Goal: Task Accomplishment & Management: Use online tool/utility

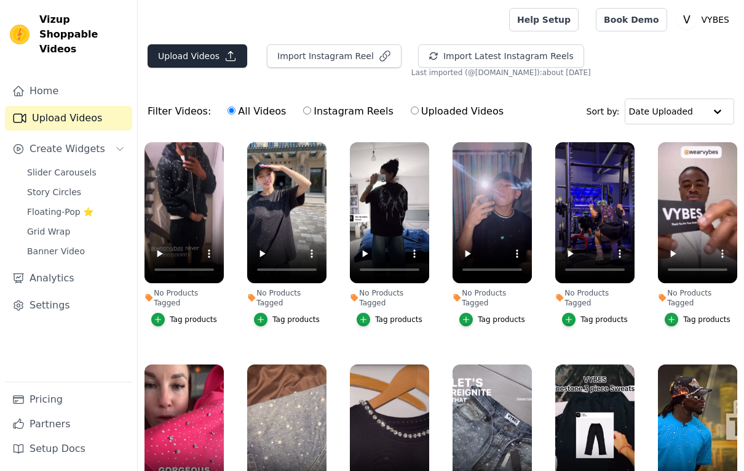
click at [206, 48] on button "Upload Videos" at bounding box center [198, 55] width 100 height 23
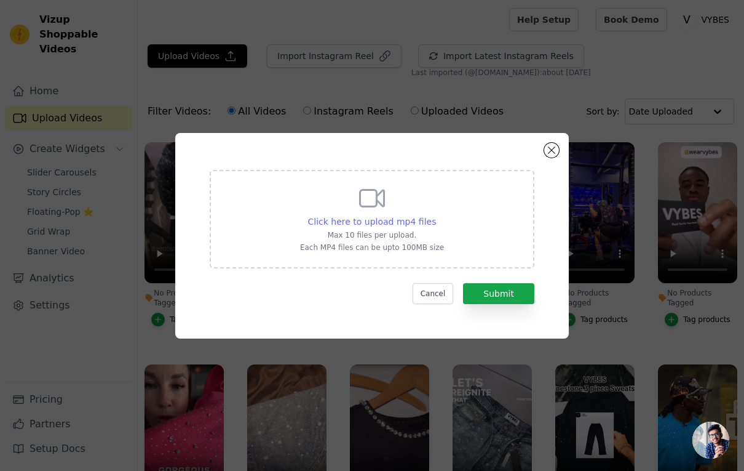
click at [359, 225] on span "Click here to upload mp4 files" at bounding box center [372, 222] width 129 height 10
click at [436, 215] on input "Click here to upload mp4 files Max 10 files per upload. Each MP4 files can be u…" at bounding box center [436, 215] width 1 height 1
click at [384, 217] on span "Click here to upload mp4 files" at bounding box center [372, 222] width 129 height 10
click at [436, 215] on input "Click here to upload mp4 files Max 10 files per upload. Each MP4 files can be u…" at bounding box center [436, 215] width 1 height 1
type input "C:\fakepath\ef1e0656cdfd4ae5a57d8761c0a4b0dc.Mp4"
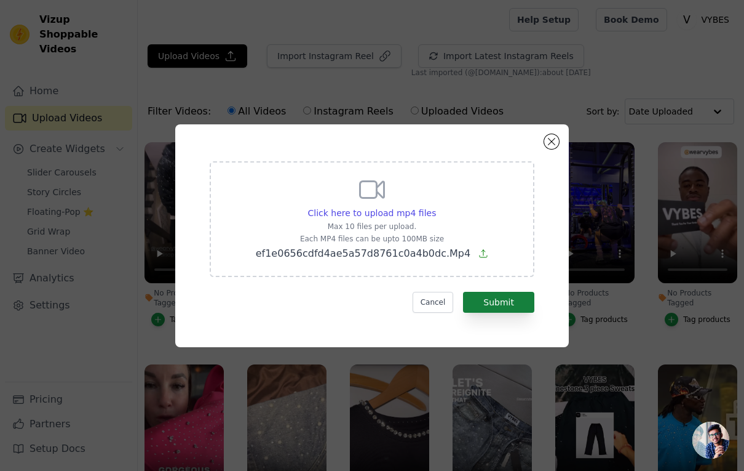
click at [513, 296] on button "Submit" at bounding box center [498, 302] width 71 height 21
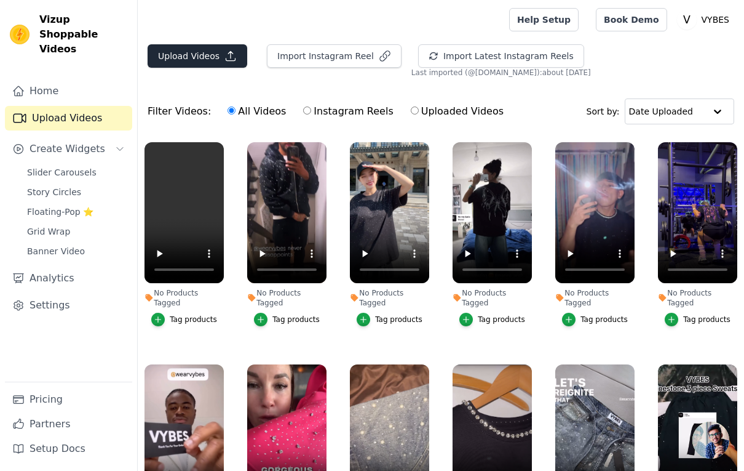
click at [210, 50] on button "Upload Videos" at bounding box center [198, 55] width 100 height 23
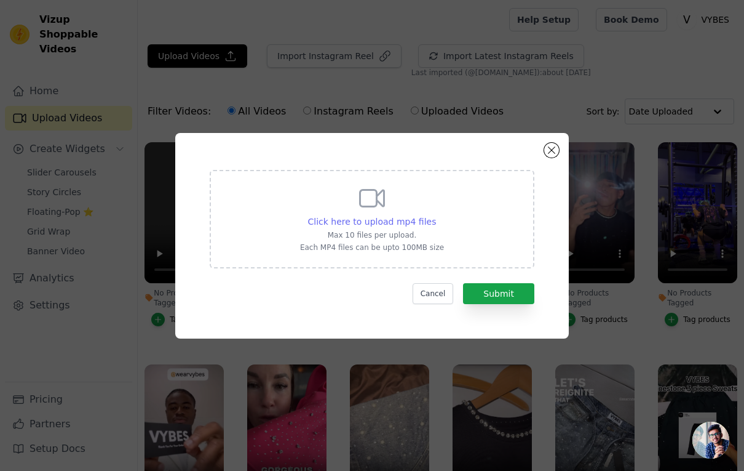
click at [356, 220] on span "Click here to upload mp4 files" at bounding box center [372, 222] width 129 height 10
click at [436, 215] on input "Click here to upload mp4 files Max 10 files per upload. Each MP4 files can be u…" at bounding box center [436, 215] width 1 height 1
type input "C:\fakepath\b408a8c2487d43798e45a2955f03dc32.Mp4"
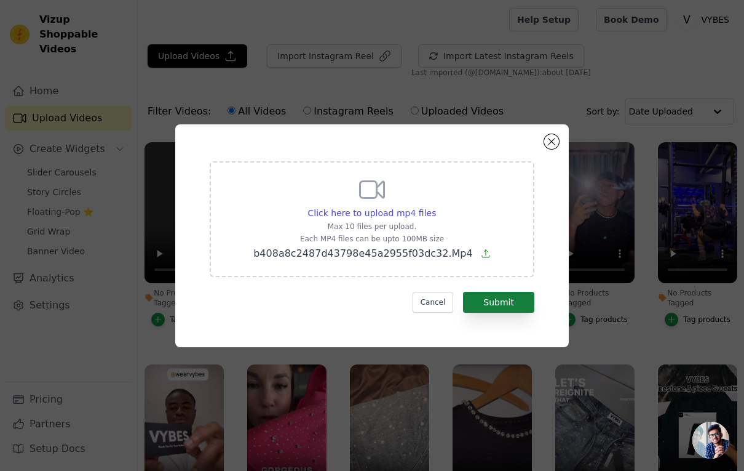
click at [507, 305] on button "Submit" at bounding box center [498, 302] width 71 height 21
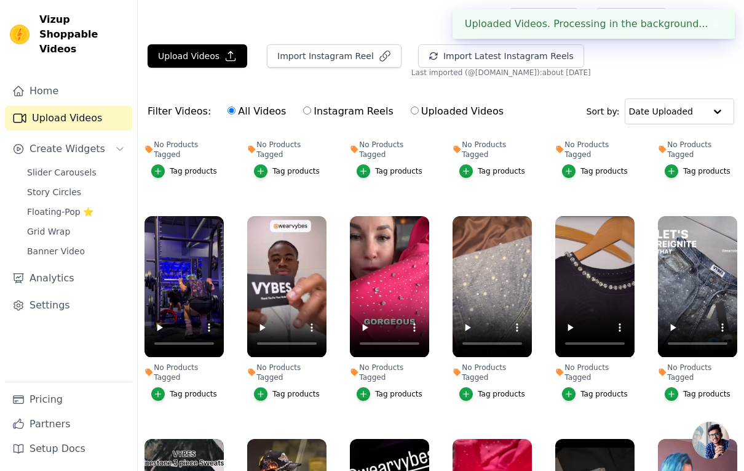
scroll to position [309, 0]
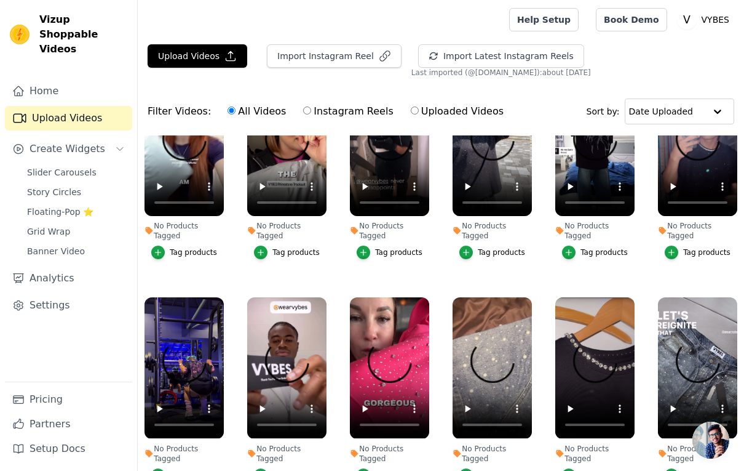
scroll to position [364, 0]
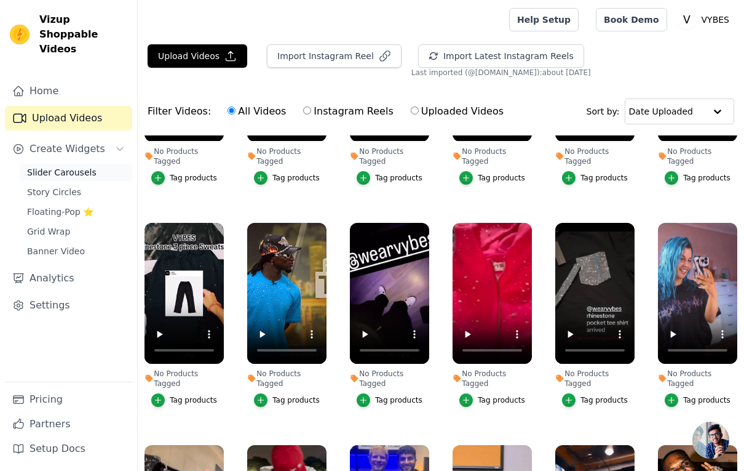
click at [60, 166] on span "Slider Carousels" at bounding box center [62, 172] width 70 height 12
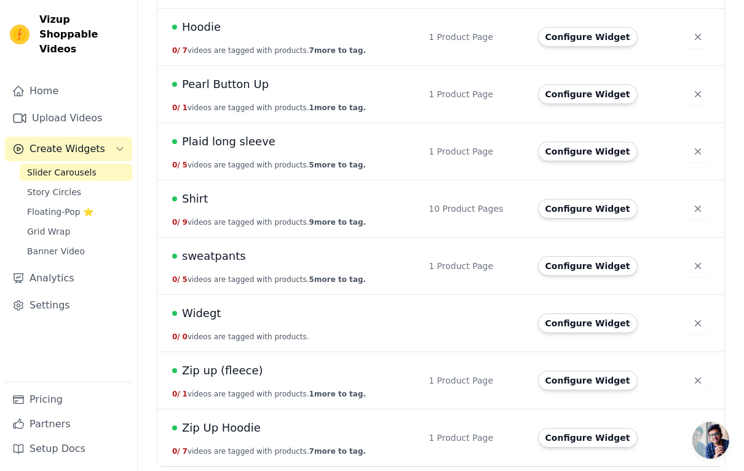
scroll to position [258, 0]
click at [588, 380] on button "Configure Widget" at bounding box center [588, 380] width 100 height 20
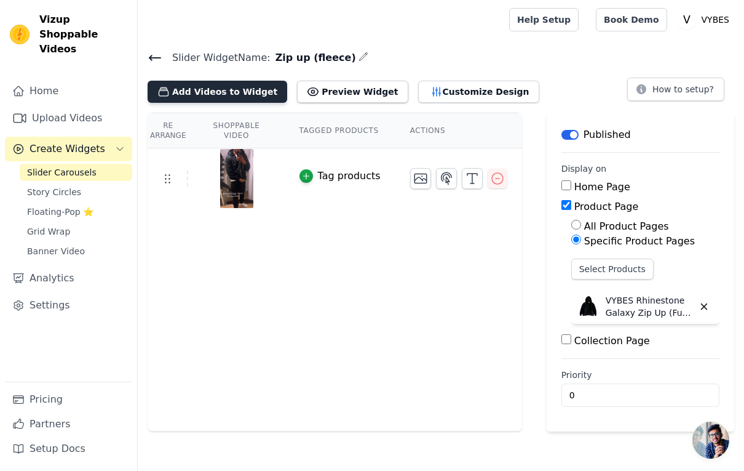
click at [236, 89] on button "Add Videos to Widget" at bounding box center [218, 92] width 140 height 22
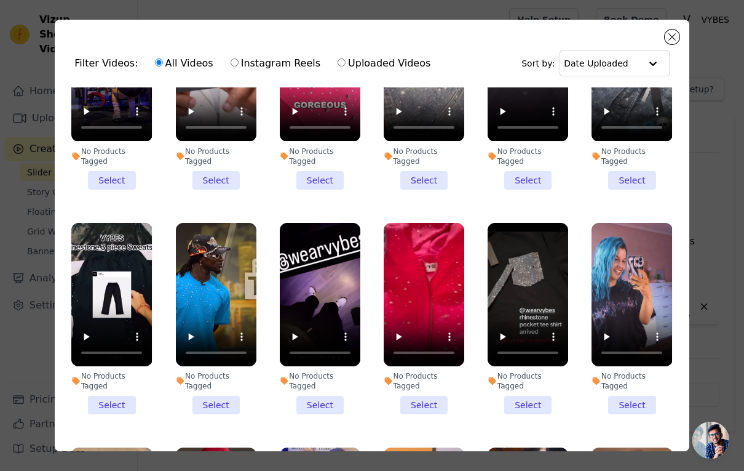
scroll to position [338, 0]
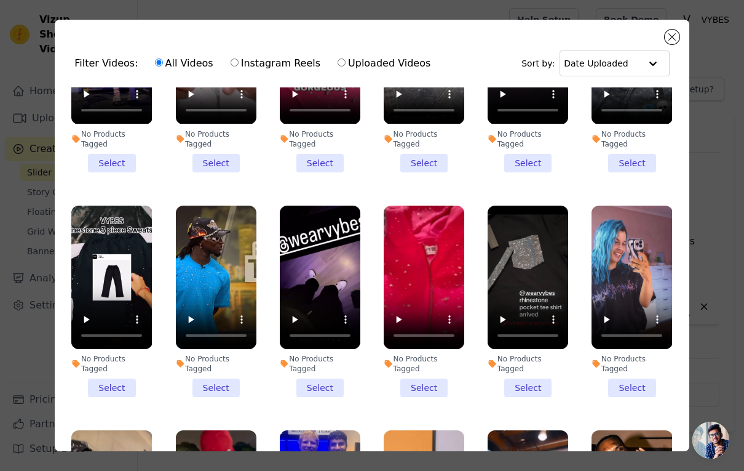
click at [126, 378] on li "No Products Tagged Select" at bounding box center [111, 300] width 81 height 191
click at [0, 0] on input "No Products Tagged Select" at bounding box center [0, 0] width 0 height 0
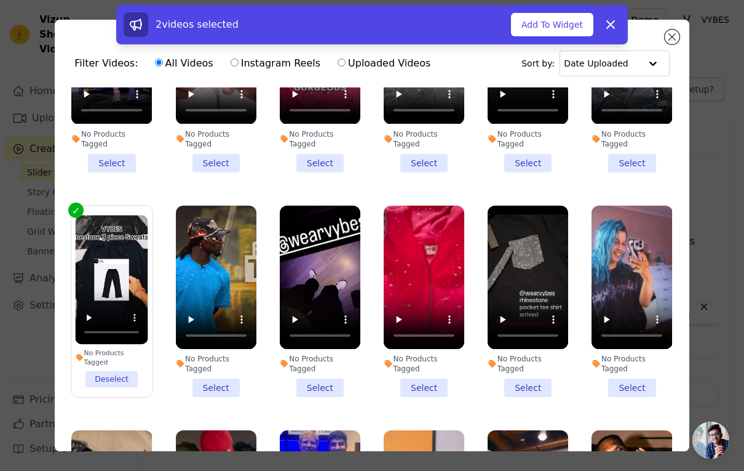
click at [112, 277] on video at bounding box center [112, 279] width 73 height 129
click at [113, 394] on label "No Products Tagged Deselect" at bounding box center [112, 301] width 82 height 193
click at [0, 0] on input "No Products Tagged Deselect" at bounding box center [0, 0] width 0 height 0
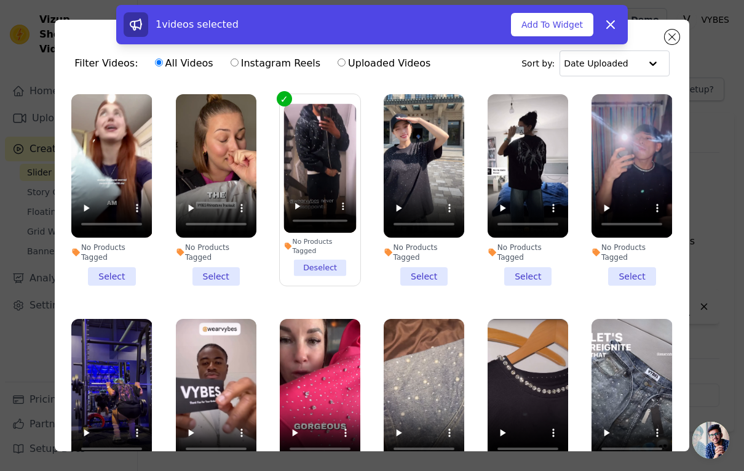
scroll to position [0, 0]
click at [613, 32] on button "Dismiss" at bounding box center [611, 24] width 25 height 25
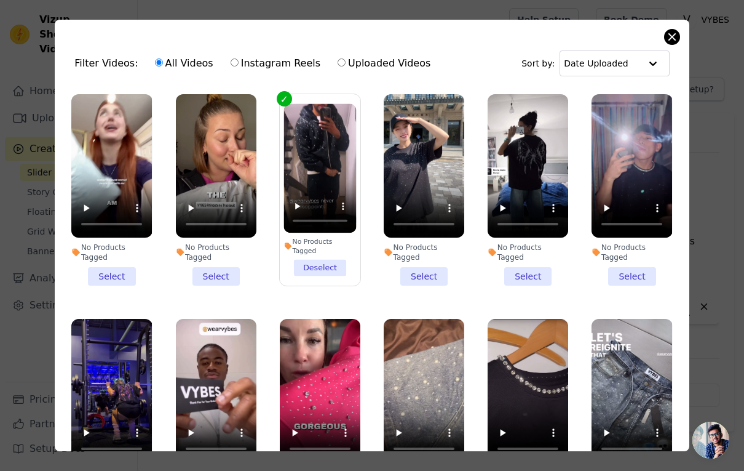
click at [668, 33] on button "Close modal" at bounding box center [672, 37] width 15 height 15
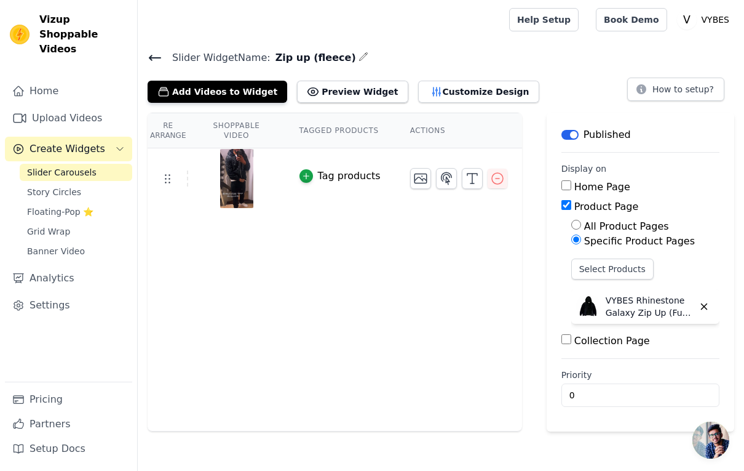
click at [157, 54] on icon at bounding box center [155, 57] width 15 height 15
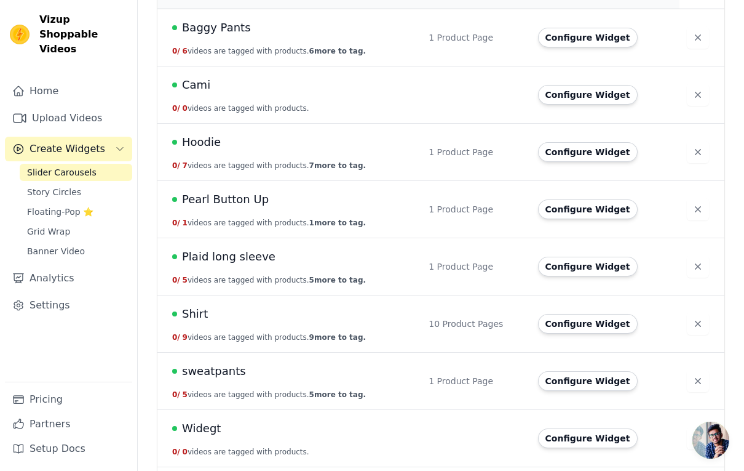
scroll to position [150, 0]
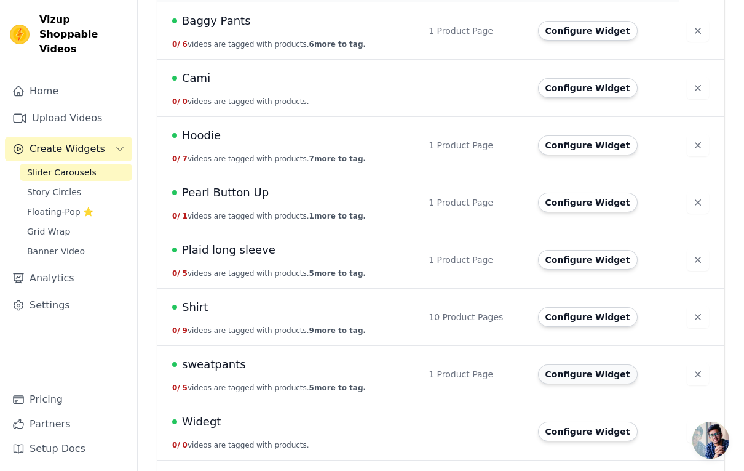
click at [595, 371] on button "Configure Widget" at bounding box center [588, 374] width 100 height 20
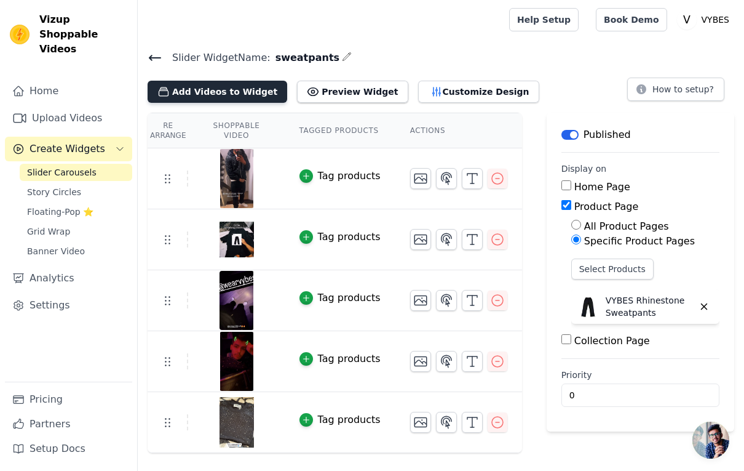
click at [215, 84] on button "Add Videos to Widget" at bounding box center [218, 92] width 140 height 22
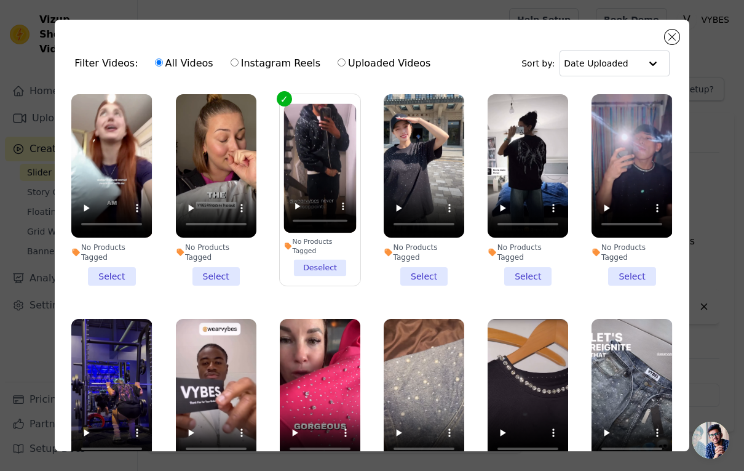
click at [217, 173] on video at bounding box center [216, 165] width 81 height 143
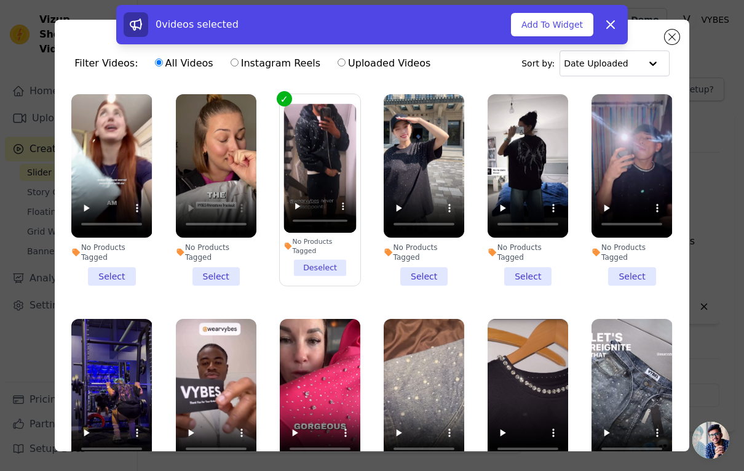
click at [226, 257] on div "No Products Tagged" at bounding box center [216, 252] width 81 height 20
click at [0, 0] on input "No Products Tagged Select" at bounding box center [0, 0] width 0 height 0
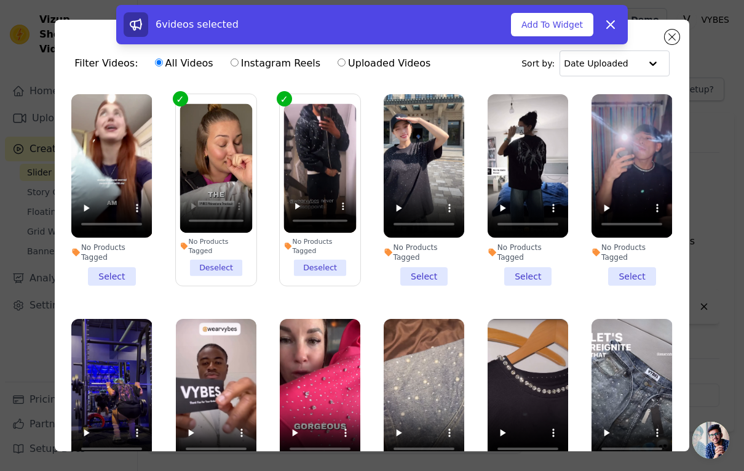
click at [111, 164] on video at bounding box center [111, 165] width 81 height 143
click at [554, 13] on button "Add To Widget" at bounding box center [552, 24] width 82 height 23
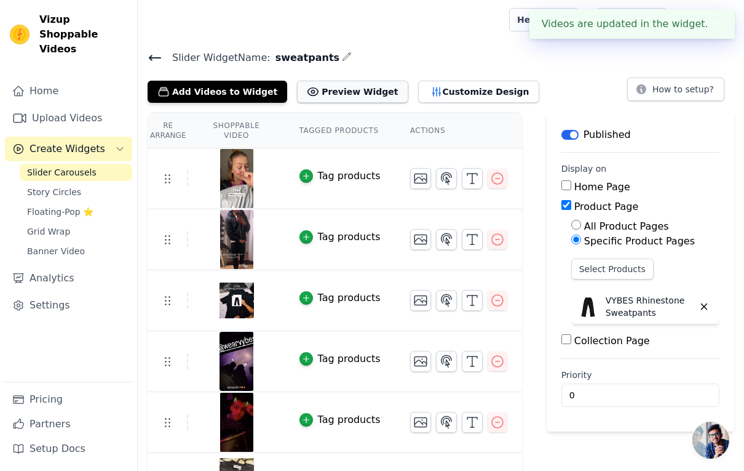
click at [341, 98] on button "Preview Widget" at bounding box center [352, 92] width 111 height 22
click at [161, 50] on icon at bounding box center [155, 57] width 15 height 15
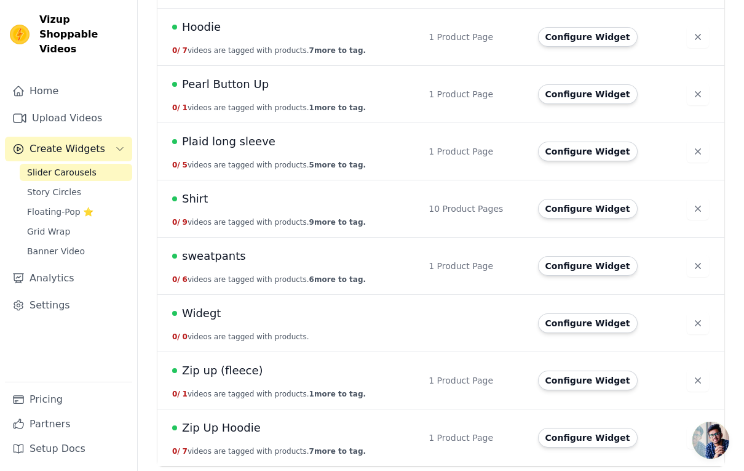
scroll to position [192, 0]
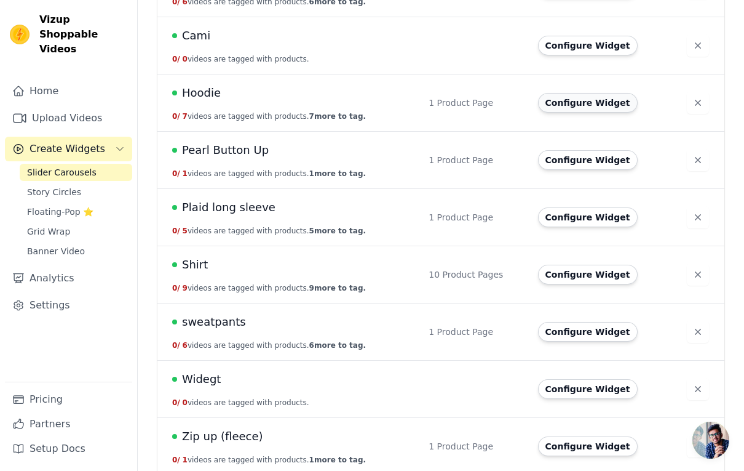
click at [595, 99] on button "Configure Widget" at bounding box center [588, 103] width 100 height 20
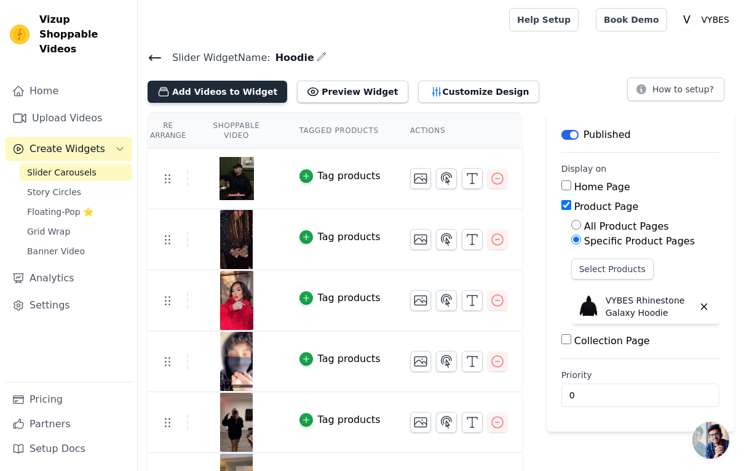
click at [225, 92] on button "Add Videos to Widget" at bounding box center [218, 92] width 140 height 22
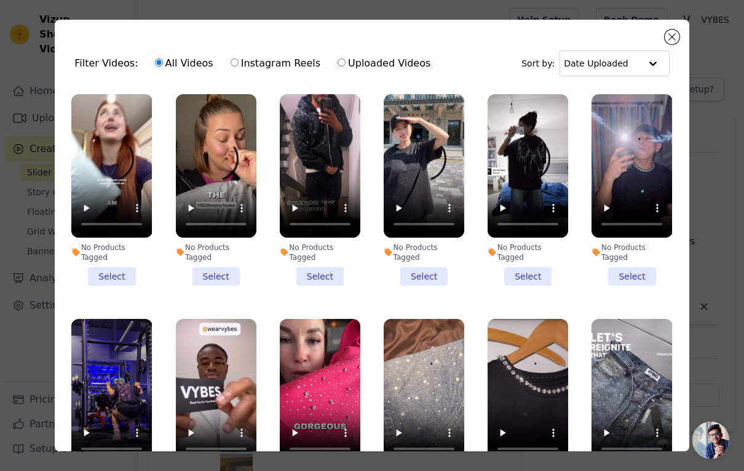
click at [129, 271] on li "No Products Tagged Select" at bounding box center [111, 189] width 81 height 191
click at [0, 0] on input "No Products Tagged Select" at bounding box center [0, 0] width 0 height 0
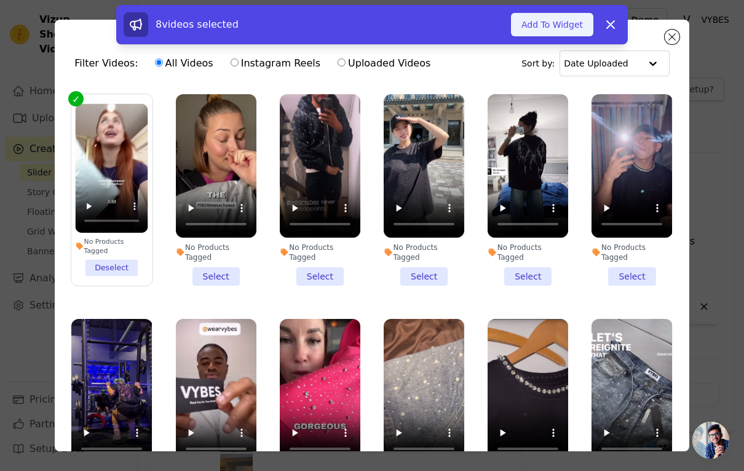
click at [530, 18] on button "Add To Widget" at bounding box center [552, 24] width 82 height 23
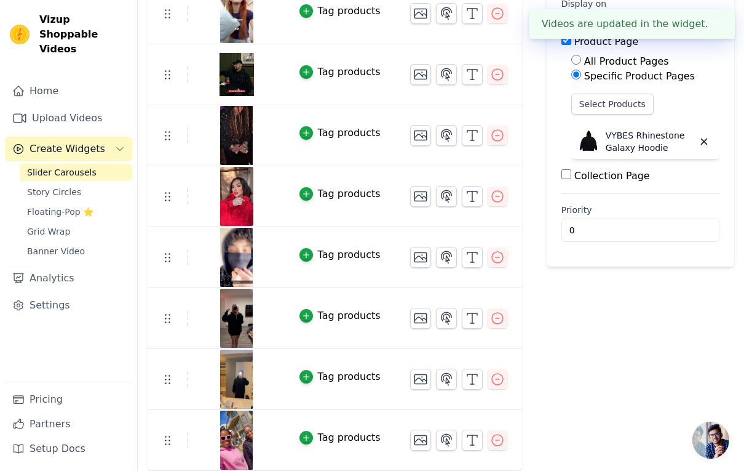
scroll to position [164, 0]
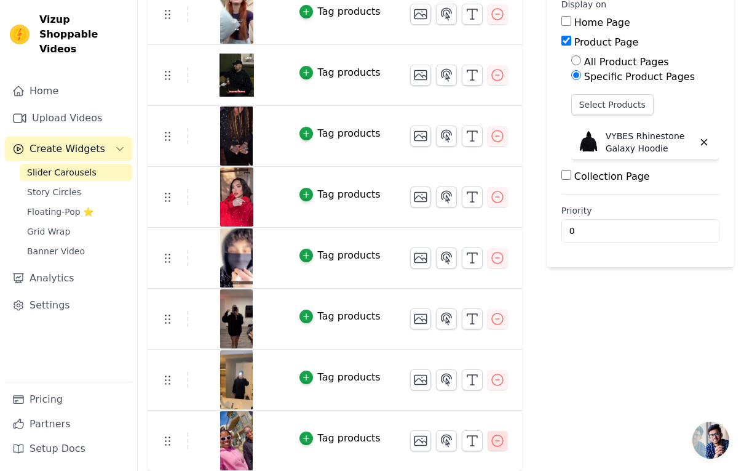
click at [498, 440] on icon "button" at bounding box center [497, 440] width 11 height 11
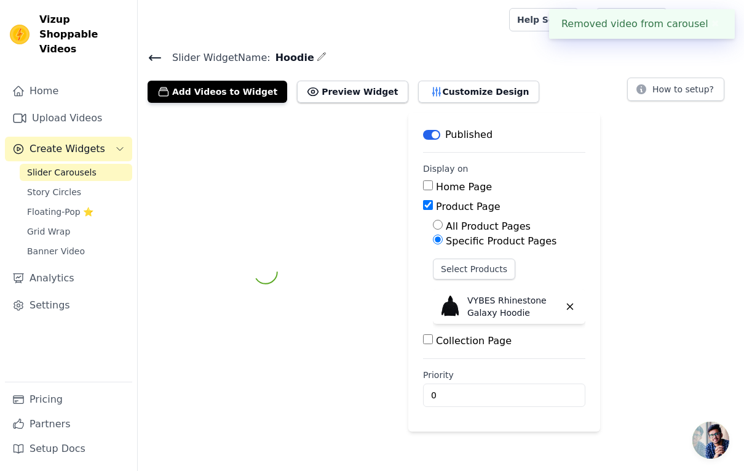
scroll to position [0, 0]
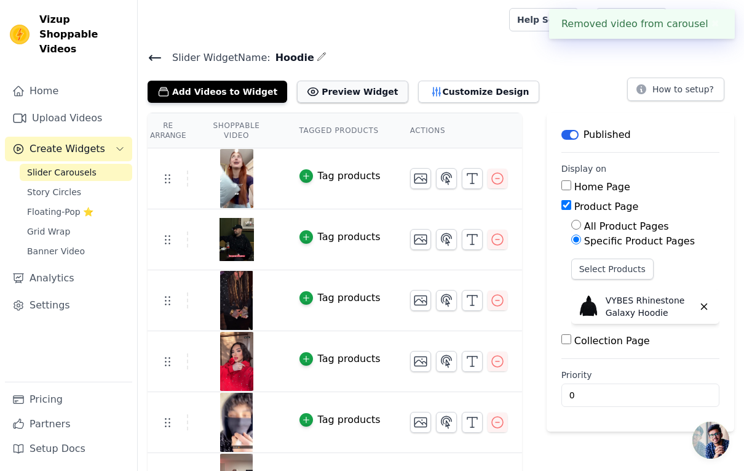
click at [339, 87] on button "Preview Widget" at bounding box center [352, 92] width 111 height 22
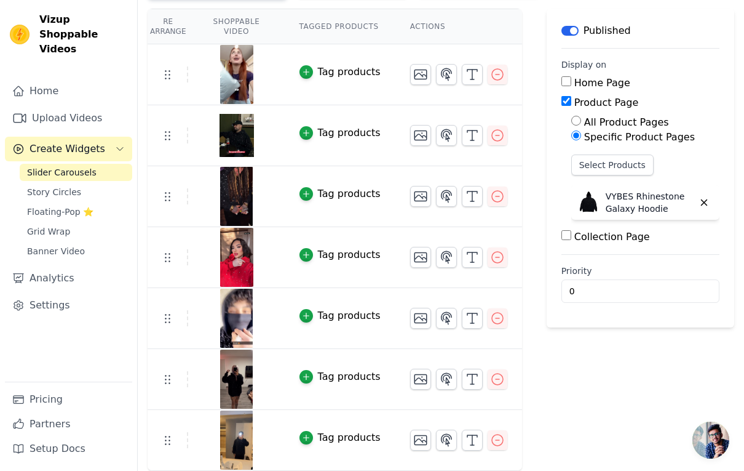
scroll to position [103, 0]
click at [500, 78] on icon "button" at bounding box center [497, 75] width 15 height 15
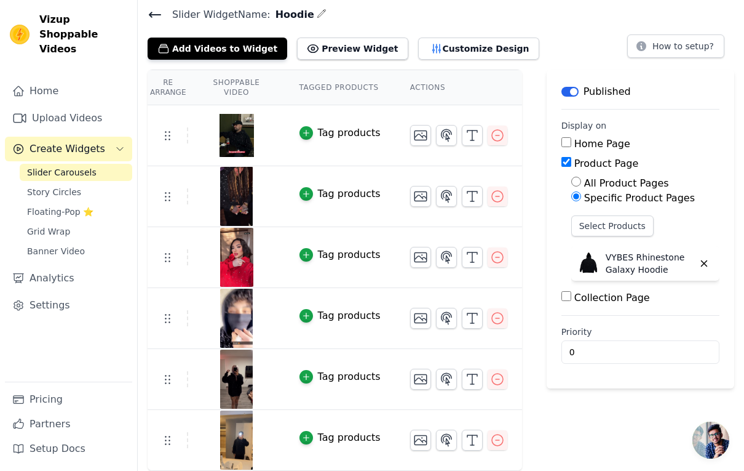
scroll to position [42, 0]
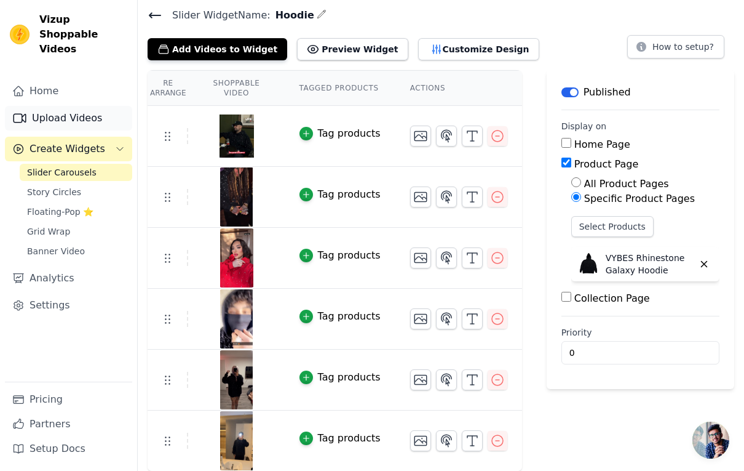
click at [55, 106] on link "Upload Videos" at bounding box center [68, 118] width 127 height 25
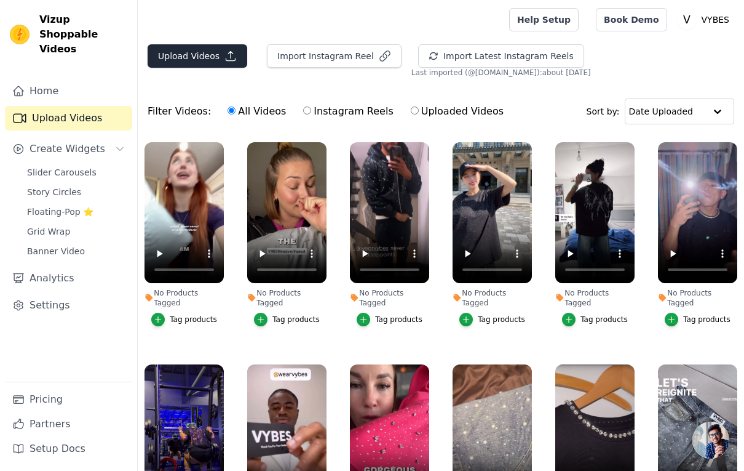
click at [214, 52] on button "Upload Videos" at bounding box center [198, 55] width 100 height 23
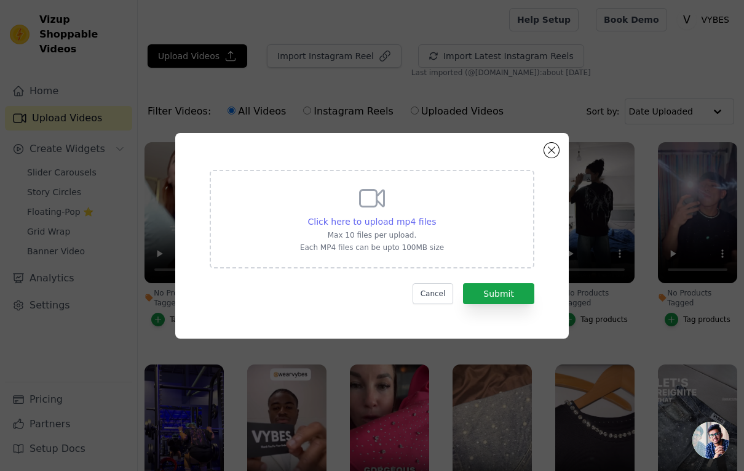
click at [367, 220] on span "Click here to upload mp4 files" at bounding box center [372, 222] width 129 height 10
click at [436, 215] on input "Click here to upload mp4 files Max 10 files per upload. Each MP4 files can be u…" at bounding box center [436, 215] width 1 height 1
click at [367, 220] on span "Click here to upload mp4 files" at bounding box center [372, 222] width 129 height 10
click at [436, 215] on input "Click here to upload mp4 files Max 10 files per upload. Each MP4 files can be u…" at bounding box center [436, 215] width 1 height 1
click at [505, 295] on button "Submit" at bounding box center [498, 293] width 71 height 21
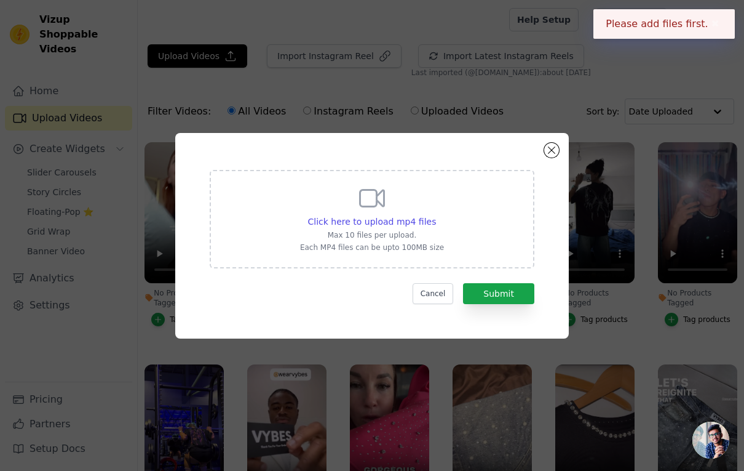
click at [385, 213] on div "Click here to upload mp4 files Max 10 files per upload. Each MP4 files can be u…" at bounding box center [372, 217] width 144 height 69
click at [436, 215] on input "Click here to upload mp4 files Max 10 files per upload. Each MP4 files can be u…" at bounding box center [436, 215] width 1 height 1
type input "C:\fakepath\ef1e0656cdfd4ae5a57d8761c0a4b0dc.Mp4"
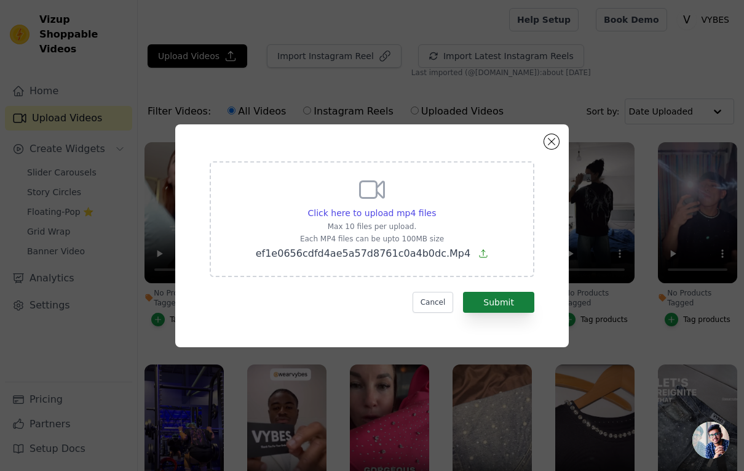
click at [506, 300] on button "Submit" at bounding box center [498, 302] width 71 height 21
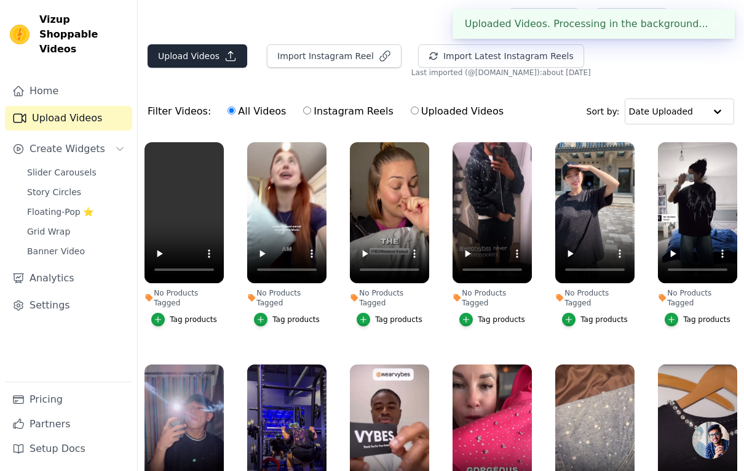
click at [177, 58] on button "Upload Videos" at bounding box center [198, 55] width 100 height 23
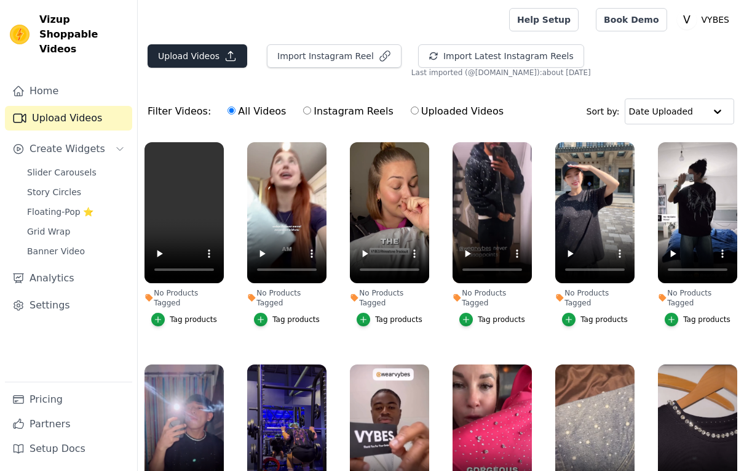
click at [201, 50] on button "Upload Videos" at bounding box center [198, 55] width 100 height 23
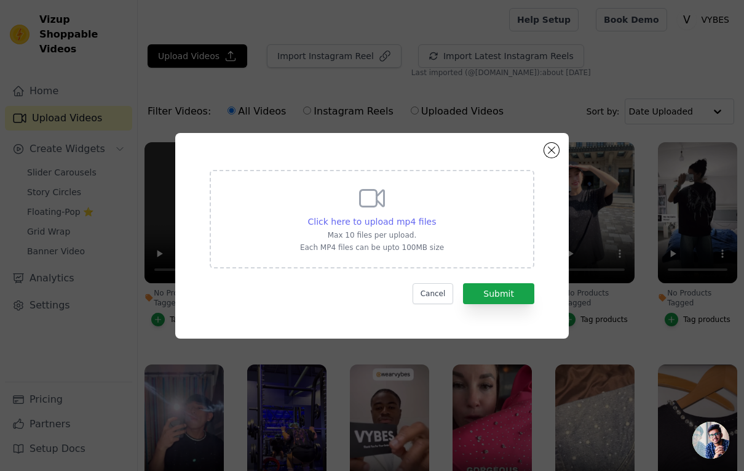
click at [363, 223] on span "Click here to upload mp4 files" at bounding box center [372, 222] width 129 height 10
click at [436, 215] on input "Click here to upload mp4 files Max 10 files per upload. Each MP4 files can be u…" at bounding box center [436, 215] width 1 height 1
type input "C:\fakepath\b408a8c2487d43798e45a2955f03dc32.Mp4"
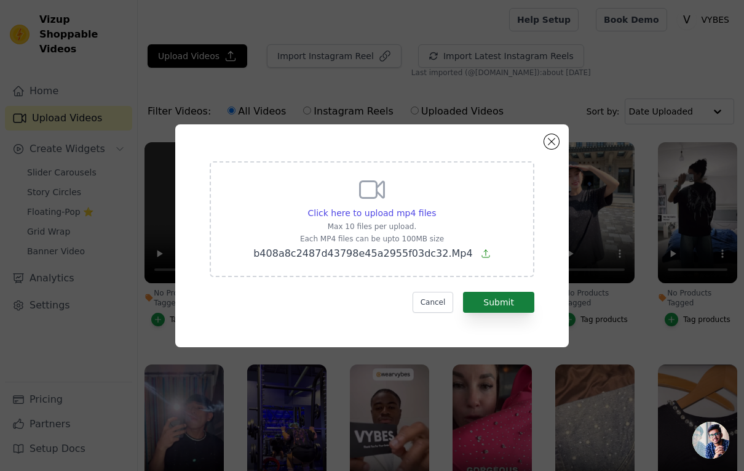
click at [520, 301] on button "Submit" at bounding box center [498, 302] width 71 height 21
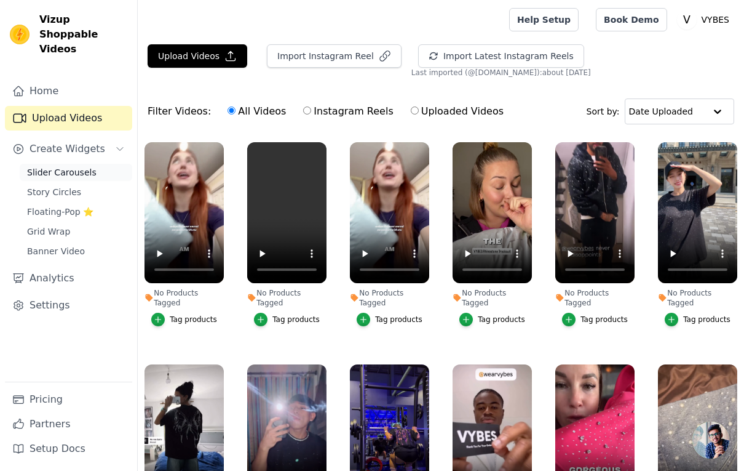
click at [67, 166] on span "Slider Carousels" at bounding box center [62, 172] width 70 height 12
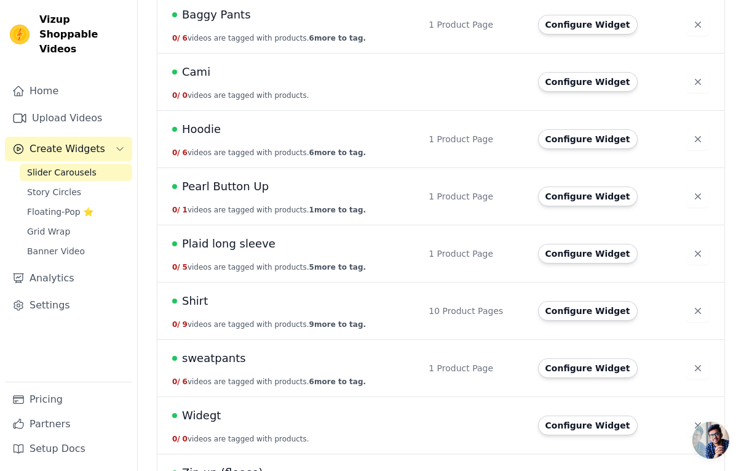
scroll to position [159, 0]
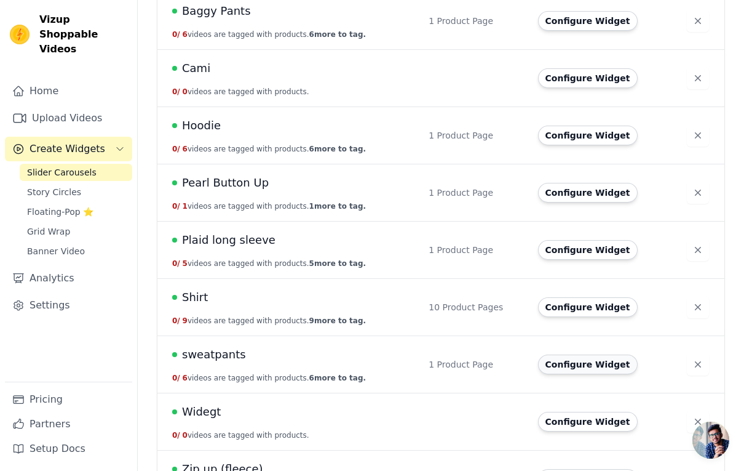
click at [584, 363] on button "Configure Widget" at bounding box center [588, 364] width 100 height 20
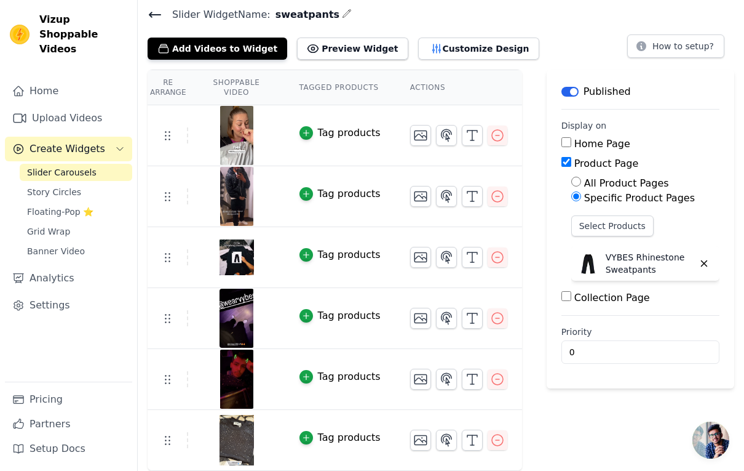
scroll to position [42, 0]
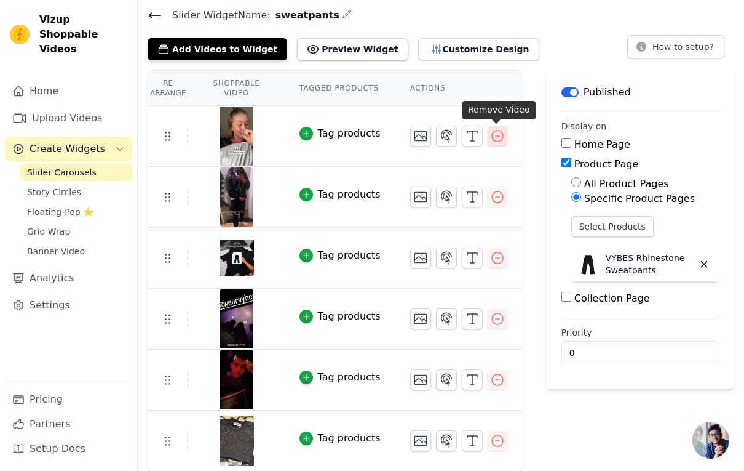
click at [493, 135] on icon "button" at bounding box center [497, 136] width 15 height 15
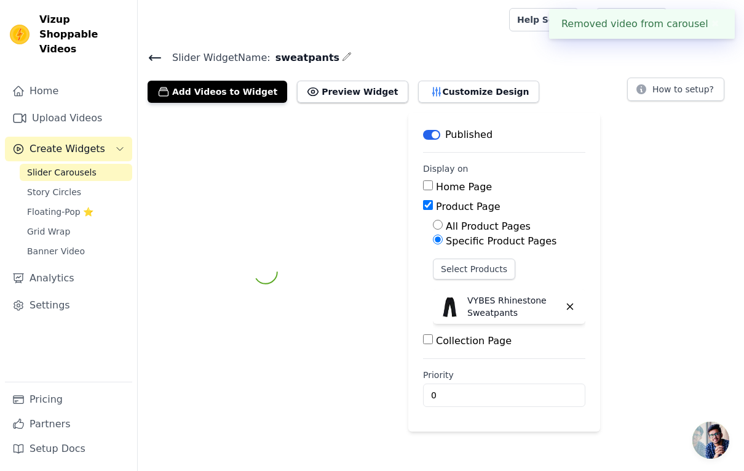
scroll to position [0, 0]
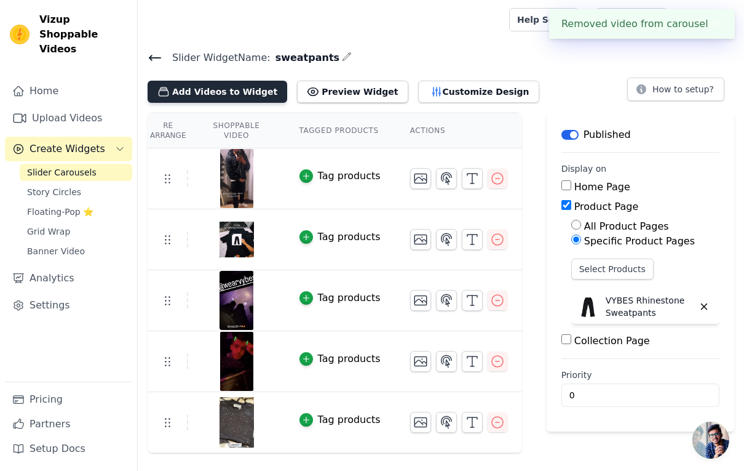
click at [232, 93] on button "Add Videos to Widget" at bounding box center [218, 92] width 140 height 22
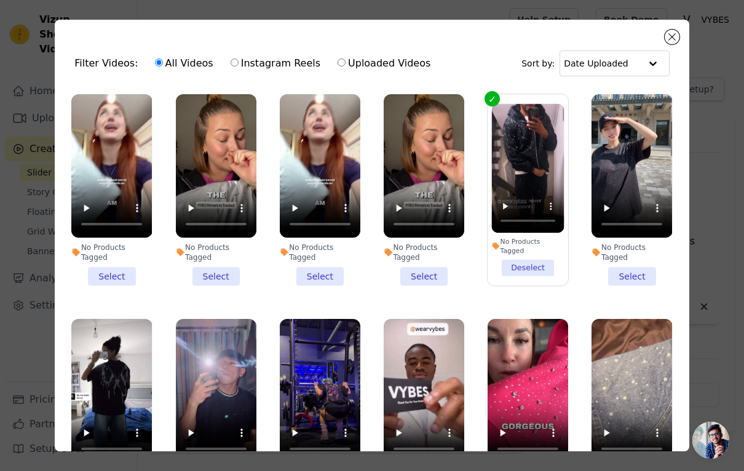
click at [229, 261] on div "No Products Tagged" at bounding box center [216, 252] width 81 height 20
click at [0, 0] on input "No Products Tagged Select" at bounding box center [0, 0] width 0 height 0
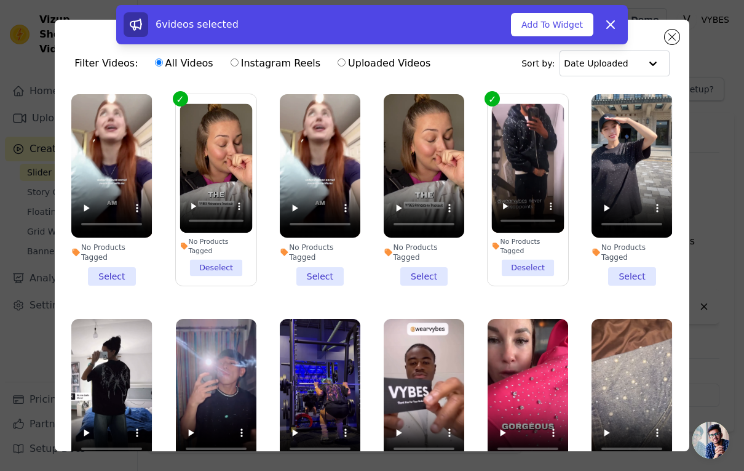
click at [220, 164] on video at bounding box center [216, 168] width 73 height 129
click at [199, 221] on video at bounding box center [216, 168] width 73 height 129
click at [619, 30] on button "Dismiss" at bounding box center [611, 24] width 25 height 25
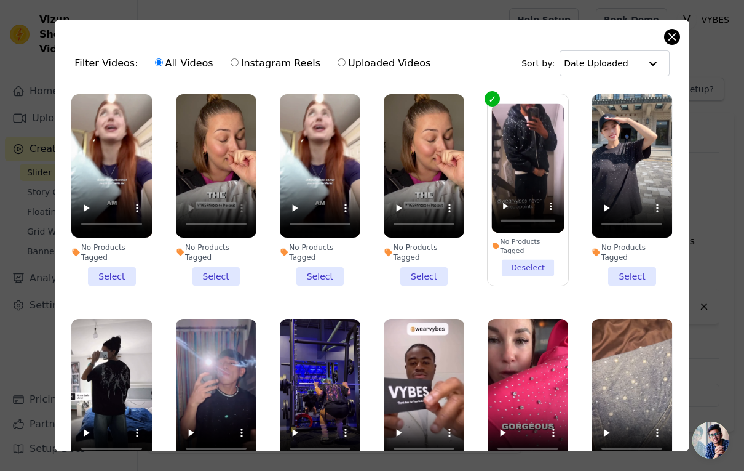
click at [674, 31] on button "Close modal" at bounding box center [672, 37] width 15 height 15
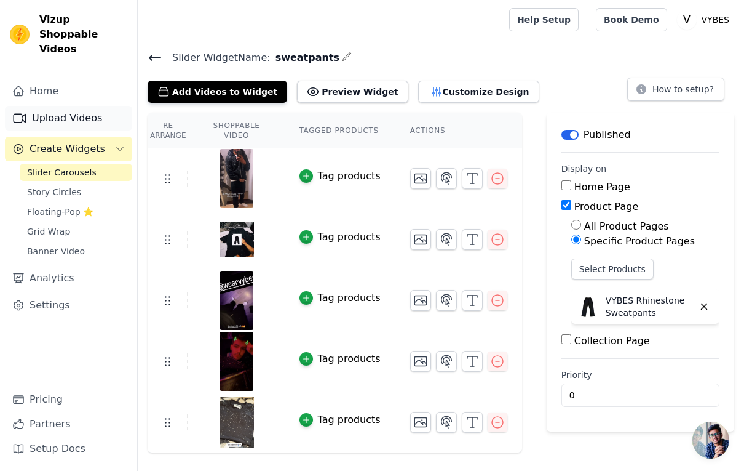
click at [62, 106] on link "Upload Videos" at bounding box center [68, 118] width 127 height 25
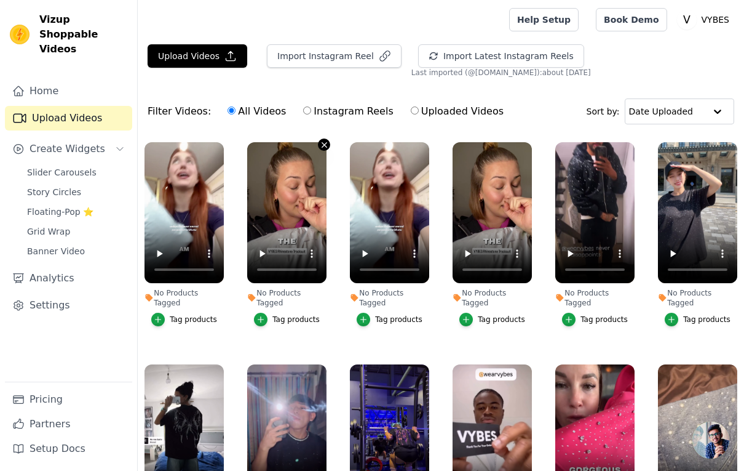
click at [326, 143] on icon "button" at bounding box center [324, 144] width 5 height 5
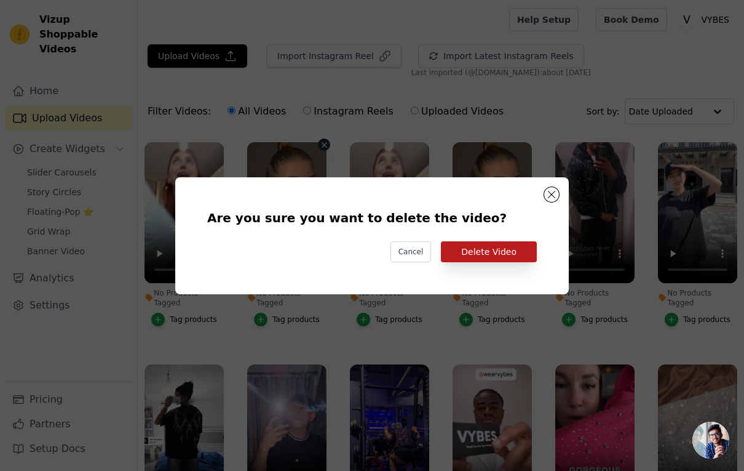
click at [471, 249] on button "Delete Video" at bounding box center [489, 251] width 96 height 21
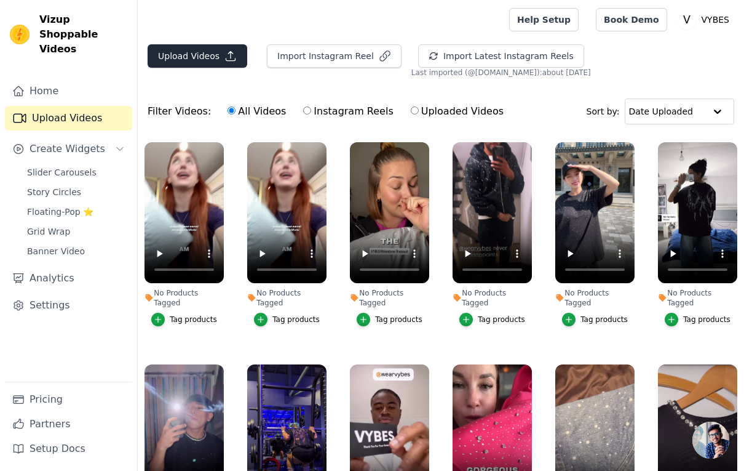
click at [207, 49] on button "Upload Videos" at bounding box center [198, 55] width 100 height 23
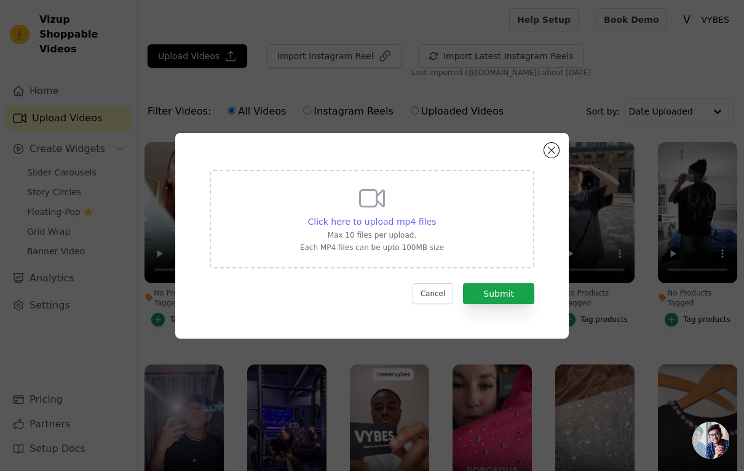
click at [323, 217] on span "Click here to upload mp4 files" at bounding box center [372, 222] width 129 height 10
click at [436, 215] on input "Click here to upload mp4 files Max 10 files per upload. Each MP4 files can be u…" at bounding box center [436, 215] width 1 height 1
type input "C:\fakepath\12.Mp4"
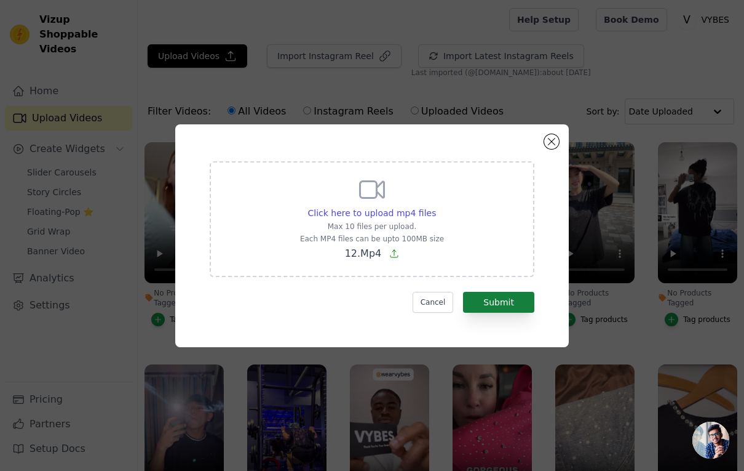
click at [511, 302] on button "Submit" at bounding box center [498, 302] width 71 height 21
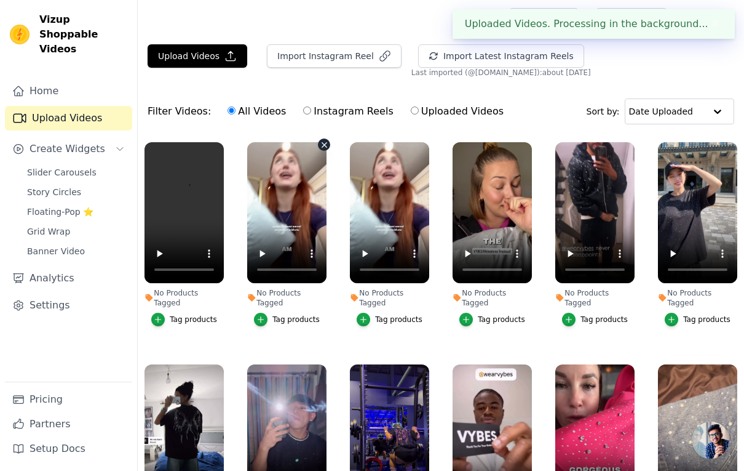
click at [321, 147] on icon "button" at bounding box center [324, 144] width 9 height 9
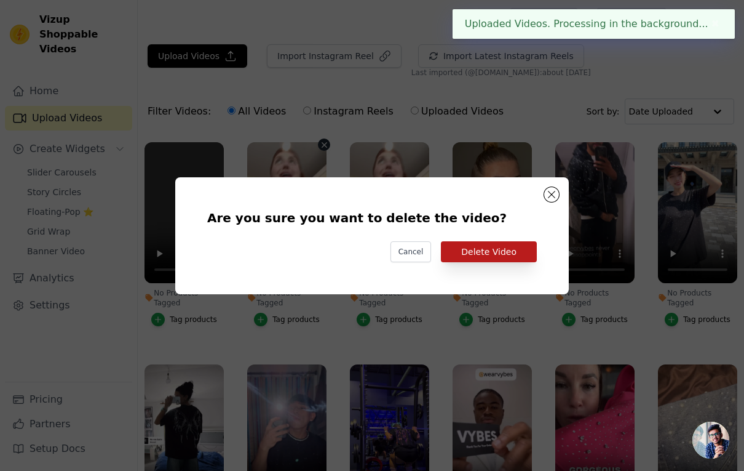
click at [487, 255] on button "Delete Video" at bounding box center [489, 251] width 96 height 21
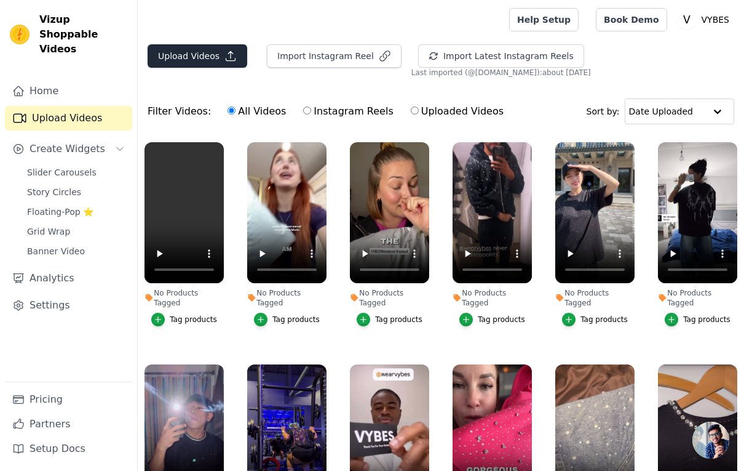
click at [207, 49] on button "Upload Videos" at bounding box center [198, 55] width 100 height 23
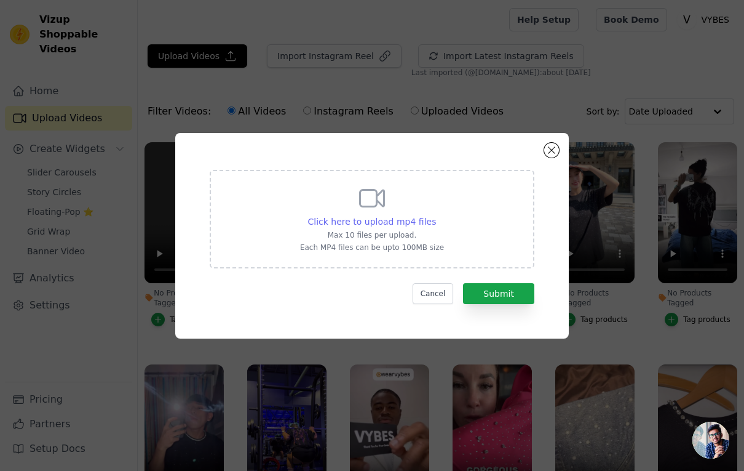
click at [410, 223] on span "Click here to upload mp4 files" at bounding box center [372, 222] width 129 height 10
click at [436, 215] on input "Click here to upload mp4 files Max 10 files per upload. Each MP4 files can be u…" at bounding box center [436, 215] width 1 height 1
type input "C:\fakepath\34.Mp4"
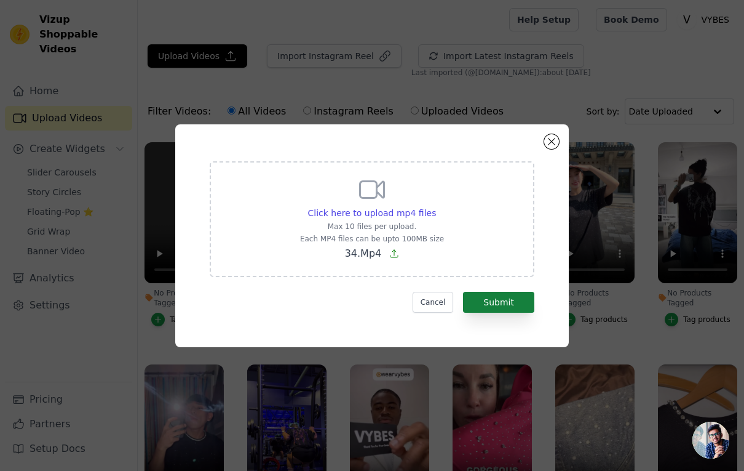
click at [512, 297] on button "Submit" at bounding box center [498, 302] width 71 height 21
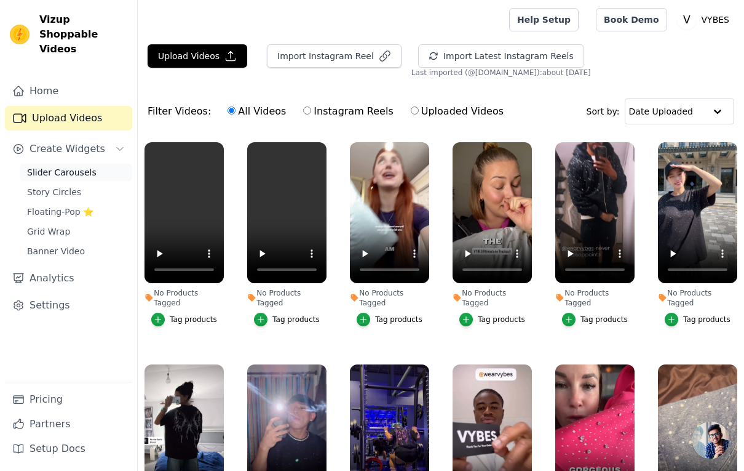
click at [60, 166] on span "Slider Carousels" at bounding box center [62, 172] width 70 height 12
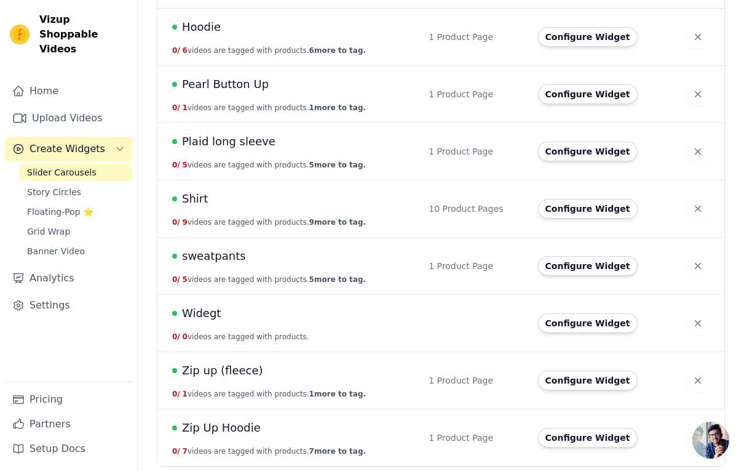
scroll to position [258, 0]
click at [602, 434] on button "Configure Widget" at bounding box center [588, 438] width 100 height 20
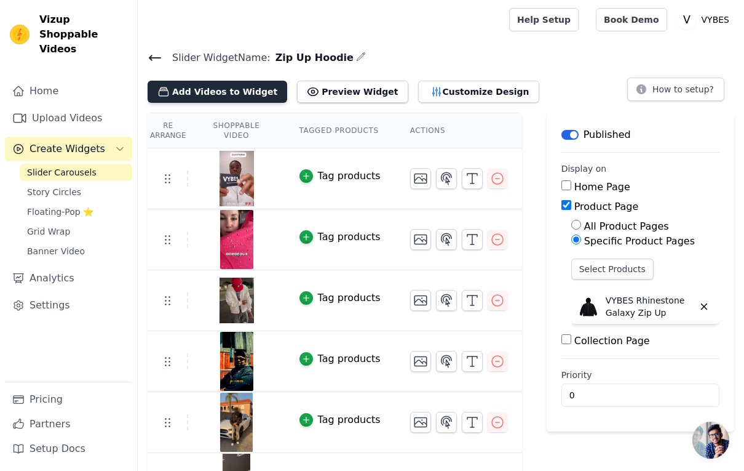
click at [218, 98] on button "Add Videos to Widget" at bounding box center [218, 92] width 140 height 22
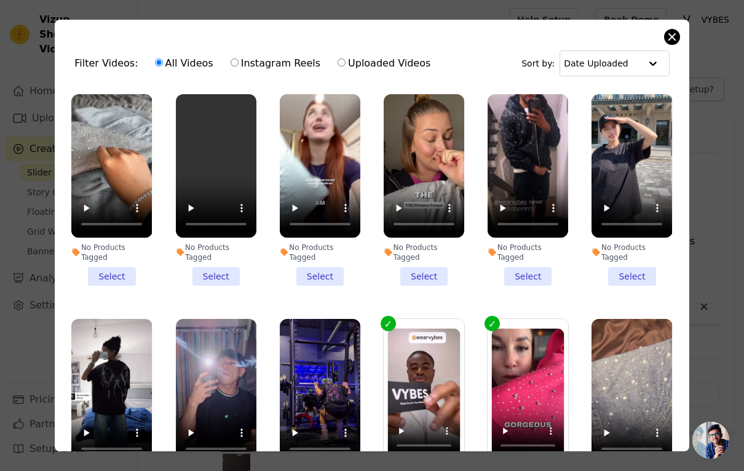
click at [670, 38] on button "Close modal" at bounding box center [672, 37] width 15 height 15
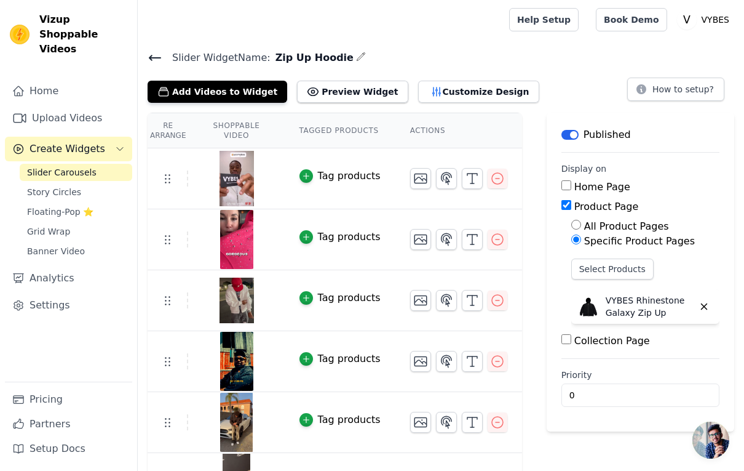
click at [156, 57] on icon at bounding box center [155, 57] width 11 height 5
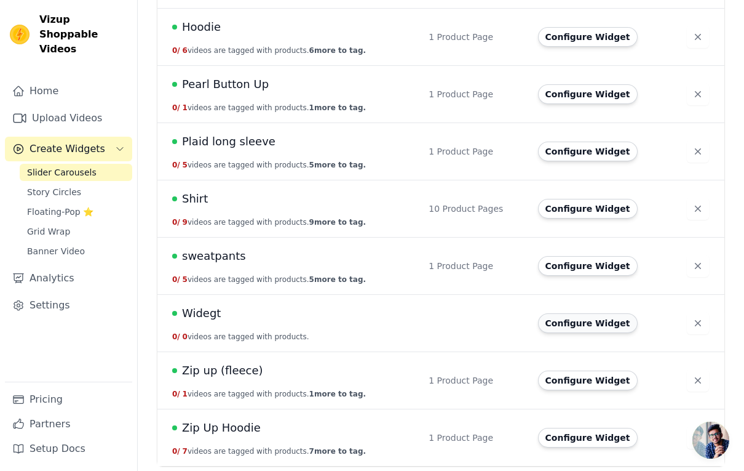
scroll to position [258, 0]
click at [581, 274] on button "Configure Widget" at bounding box center [588, 266] width 100 height 20
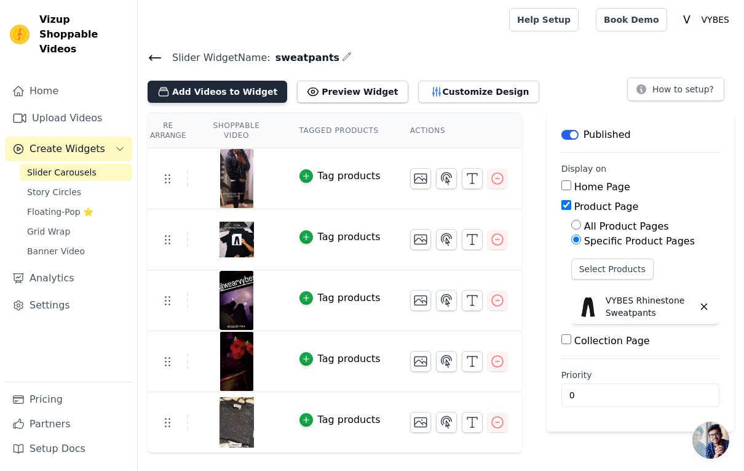
click at [237, 92] on button "Add Videos to Widget" at bounding box center [218, 92] width 140 height 22
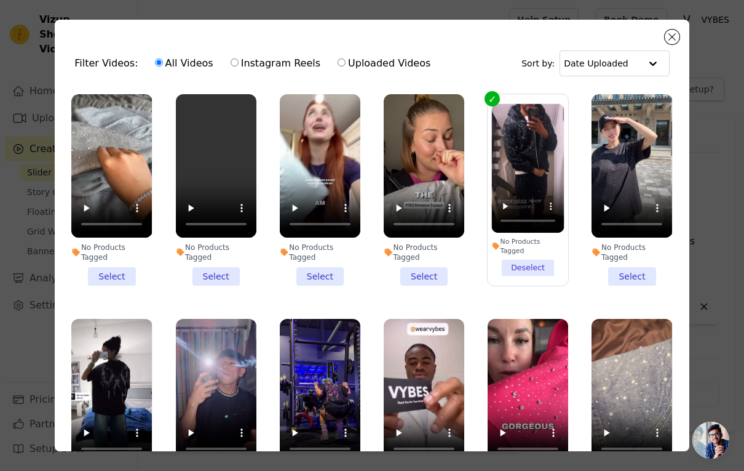
click at [115, 276] on li "No Products Tagged Select" at bounding box center [111, 189] width 81 height 191
click at [0, 0] on input "No Products Tagged Select" at bounding box center [0, 0] width 0 height 0
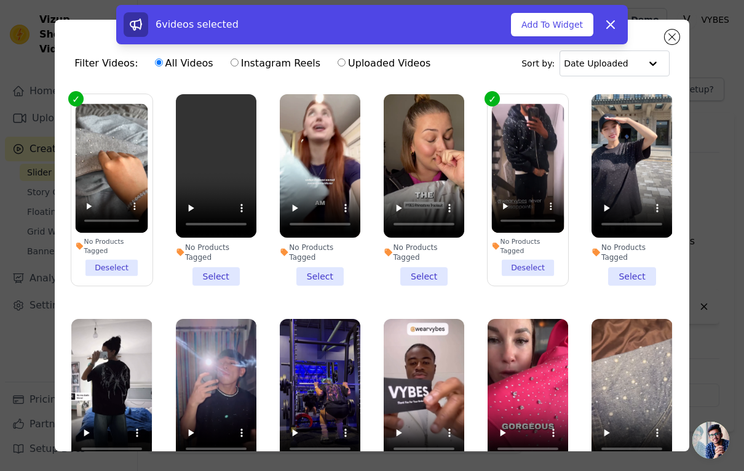
click at [116, 176] on video at bounding box center [112, 168] width 73 height 129
click at [88, 224] on video at bounding box center [112, 168] width 73 height 129
click at [560, 24] on button "Add To Widget" at bounding box center [552, 24] width 82 height 23
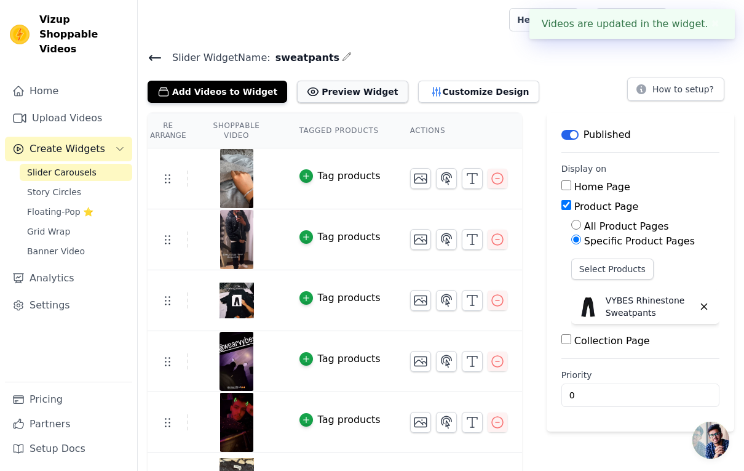
click at [328, 90] on button "Preview Widget" at bounding box center [352, 92] width 111 height 22
click at [158, 60] on icon at bounding box center [155, 57] width 15 height 15
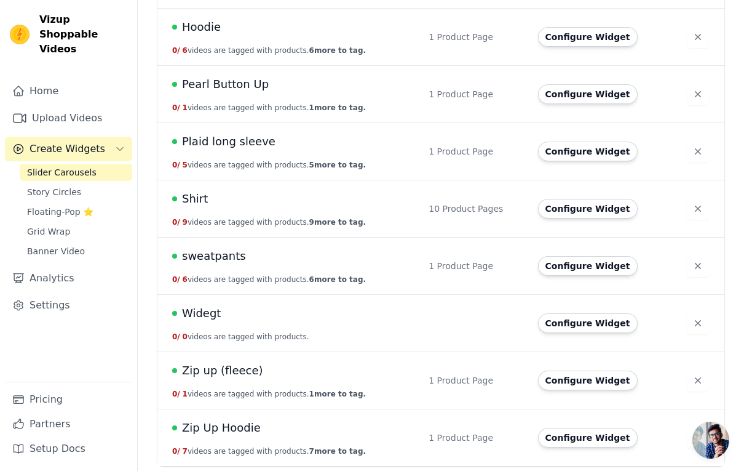
scroll to position [258, 0]
click at [586, 437] on button "Configure Widget" at bounding box center [588, 438] width 100 height 20
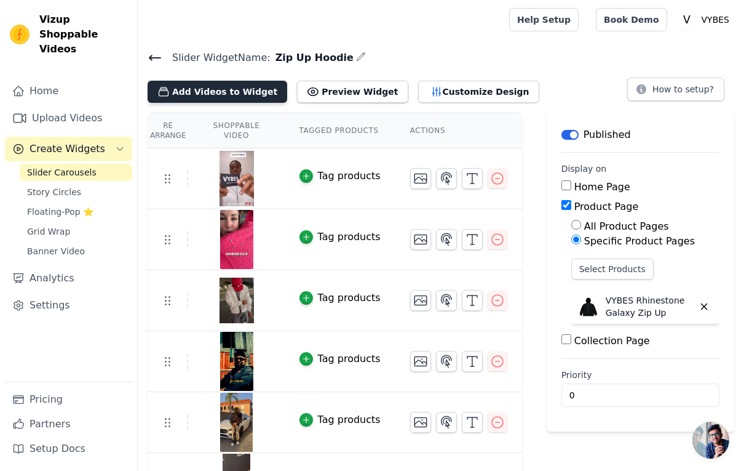
click at [210, 98] on button "Add Videos to Widget" at bounding box center [218, 92] width 140 height 22
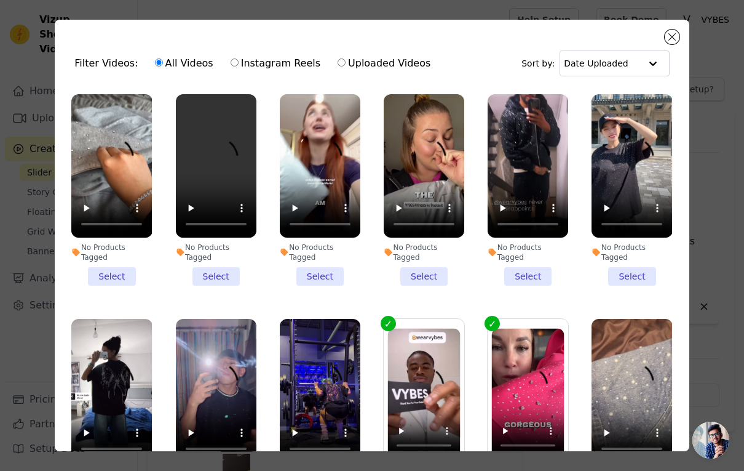
click at [121, 258] on div "No Products Tagged" at bounding box center [111, 252] width 81 height 20
click at [0, 0] on input "No Products Tagged Select" at bounding box center [0, 0] width 0 height 0
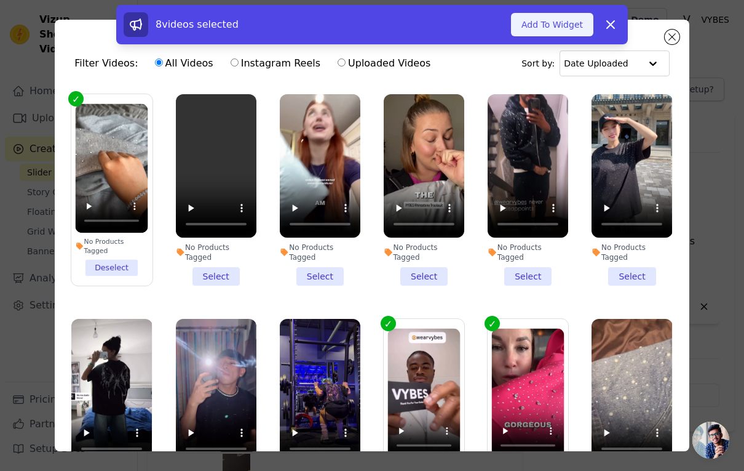
click at [538, 26] on button "Add To Widget" at bounding box center [552, 24] width 82 height 23
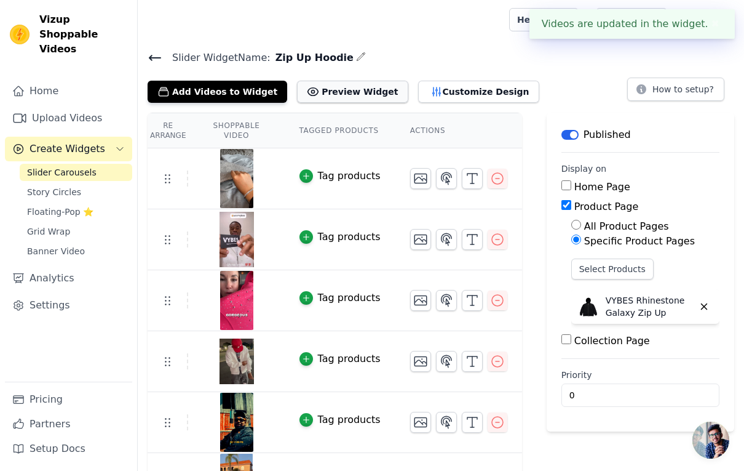
click at [346, 100] on button "Preview Widget" at bounding box center [352, 92] width 111 height 22
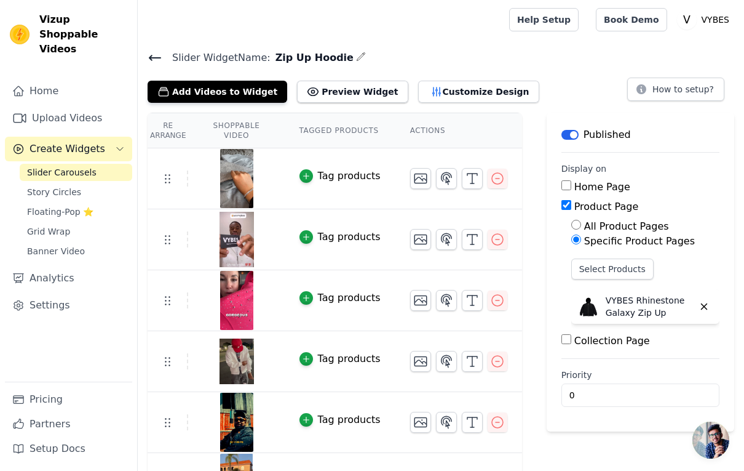
click at [156, 54] on icon at bounding box center [155, 57] width 15 height 15
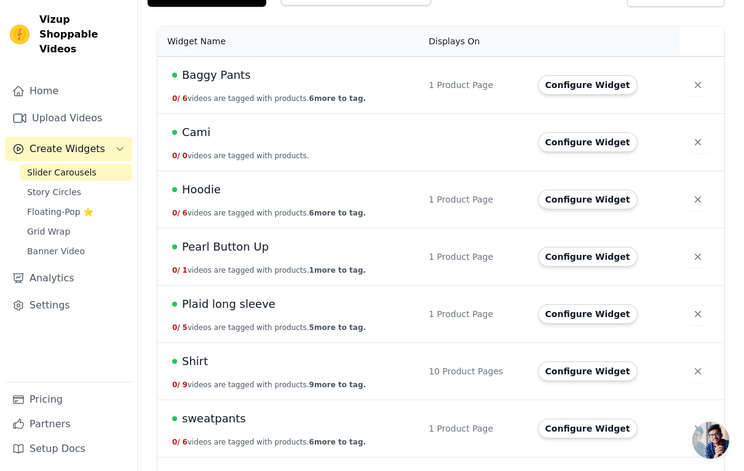
scroll to position [96, 0]
click at [584, 194] on button "Configure Widget" at bounding box center [588, 199] width 100 height 20
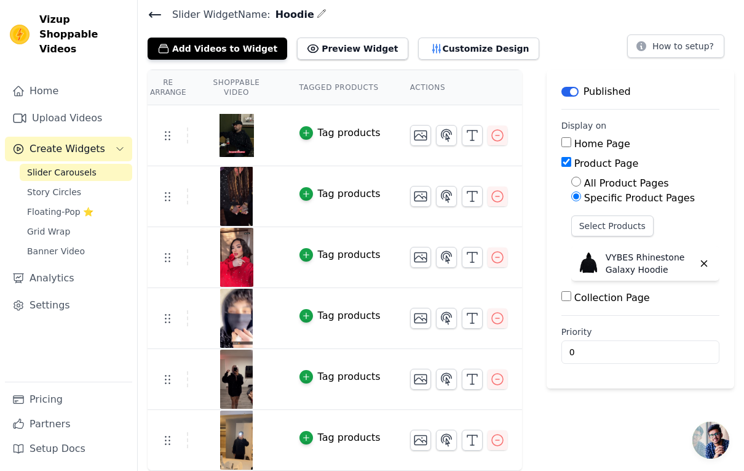
scroll to position [42, 0]
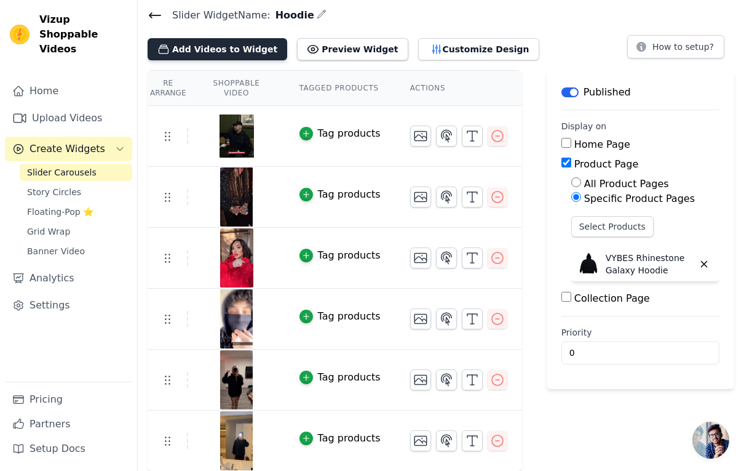
click at [239, 49] on button "Add Videos to Widget" at bounding box center [218, 49] width 140 height 22
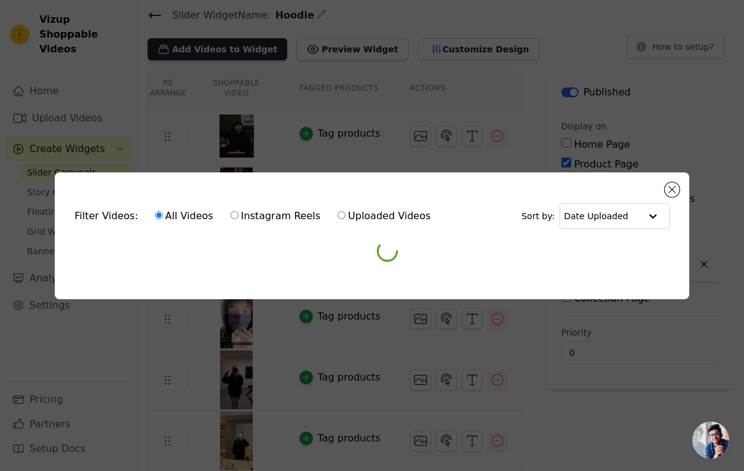
scroll to position [0, 0]
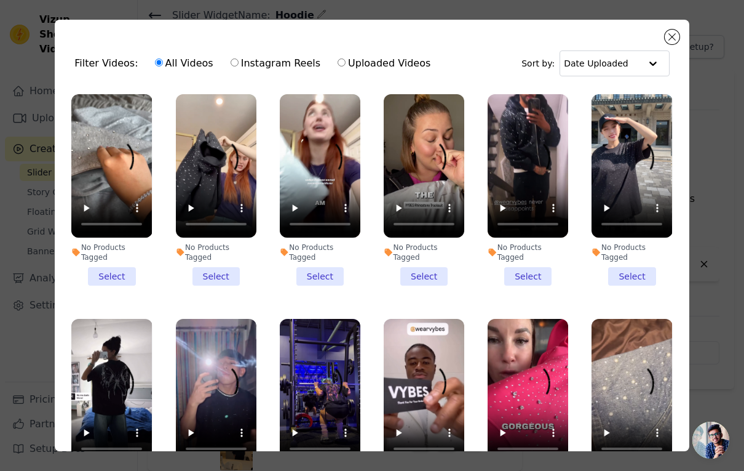
click at [210, 274] on li "No Products Tagged Select" at bounding box center [216, 189] width 81 height 191
click at [0, 0] on input "No Products Tagged Select" at bounding box center [0, 0] width 0 height 0
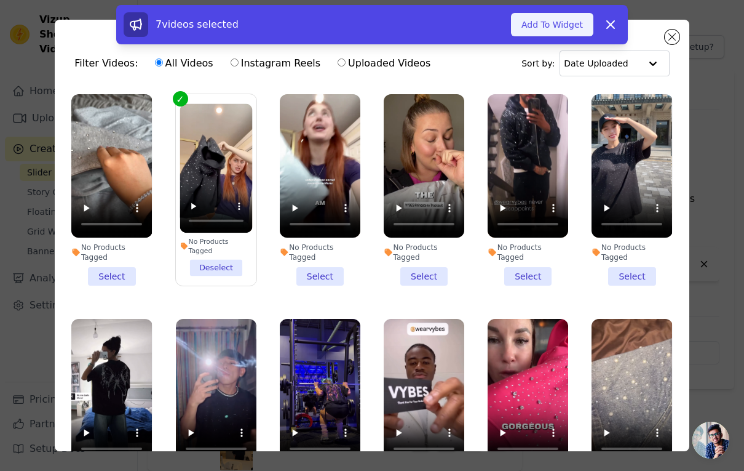
click at [576, 20] on button "Add To Widget" at bounding box center [552, 24] width 82 height 23
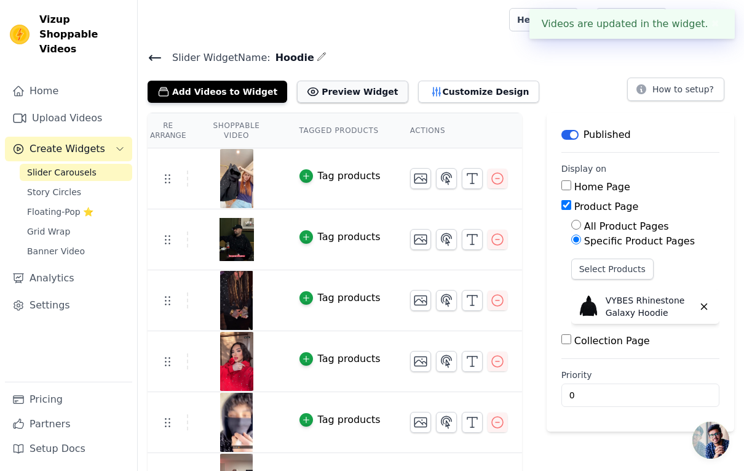
click at [322, 97] on button "Preview Widget" at bounding box center [352, 92] width 111 height 22
